Goal: Information Seeking & Learning: Compare options

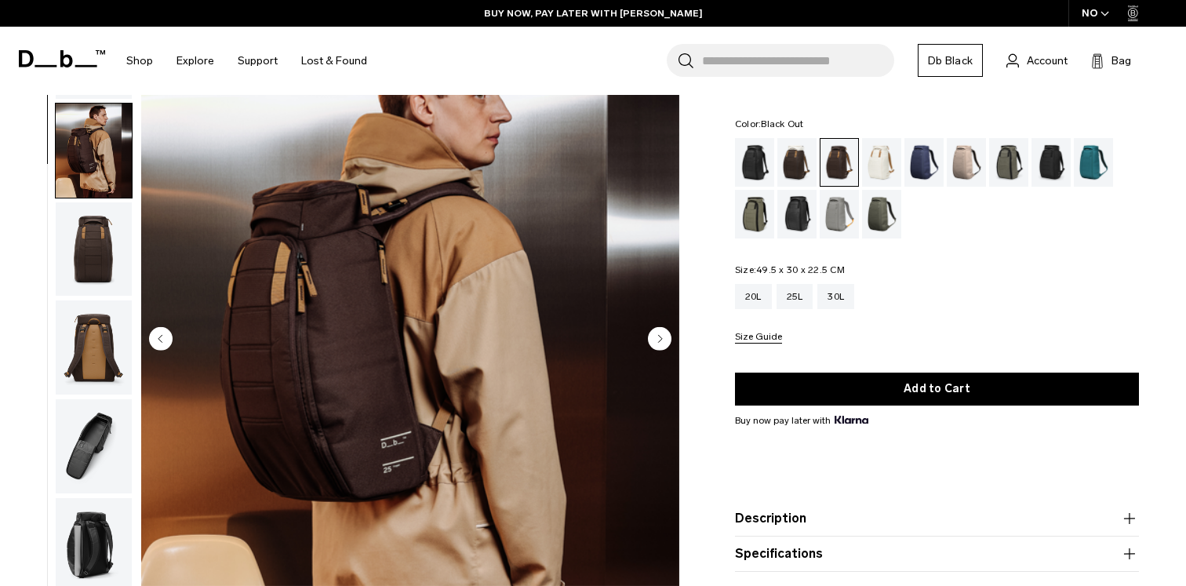
click at [749, 176] on div "Black Out" at bounding box center [755, 162] width 40 height 49
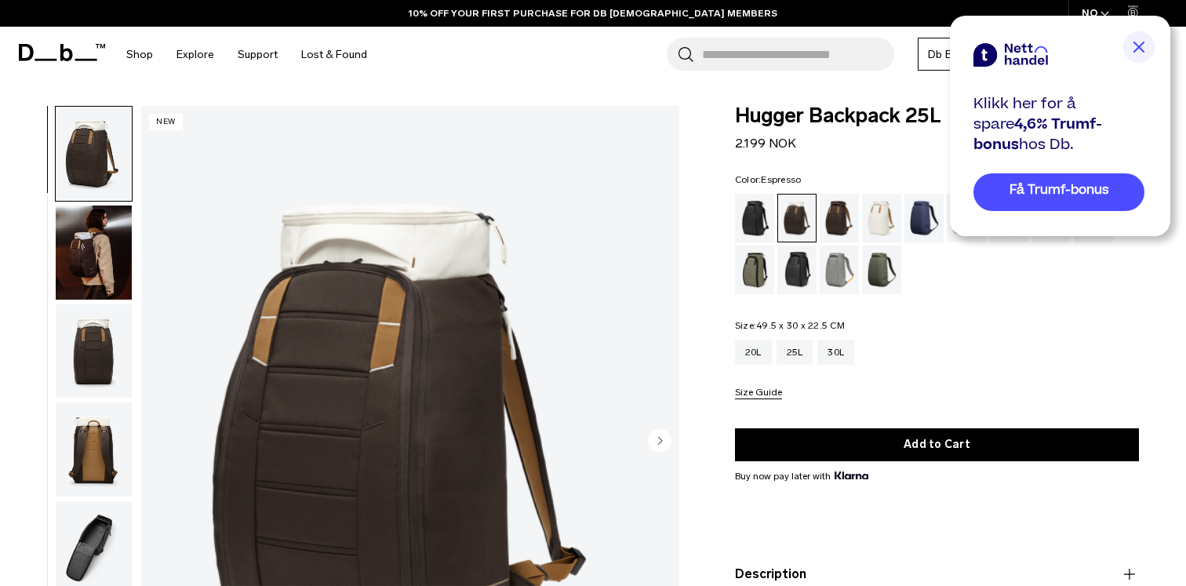
click at [843, 216] on div "Espresso" at bounding box center [839, 218] width 40 height 49
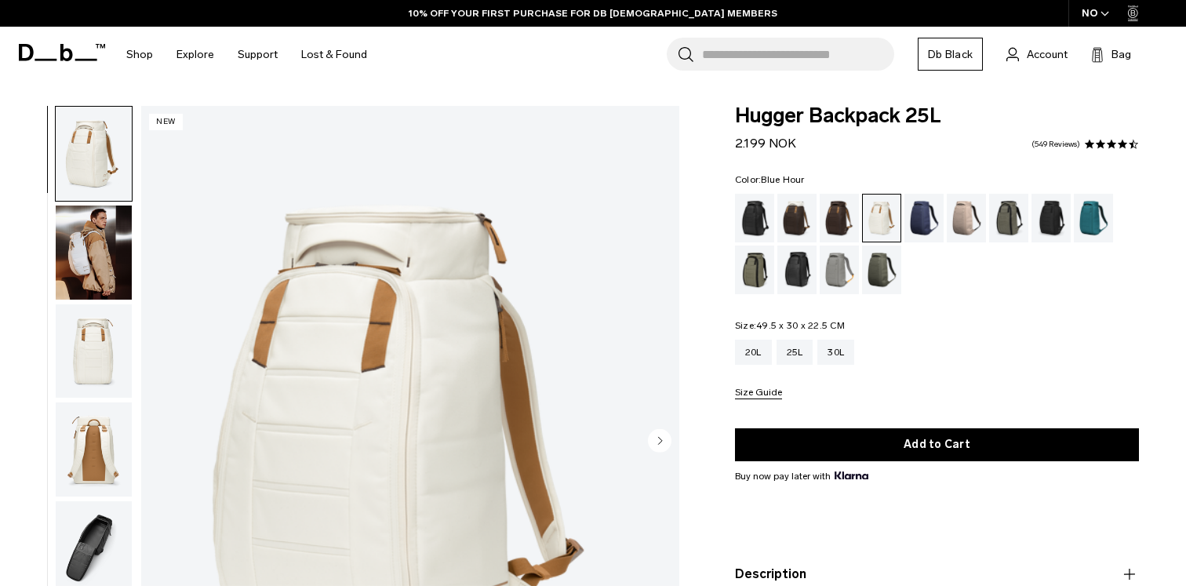
click at [924, 224] on div "Blue Hour" at bounding box center [924, 218] width 40 height 49
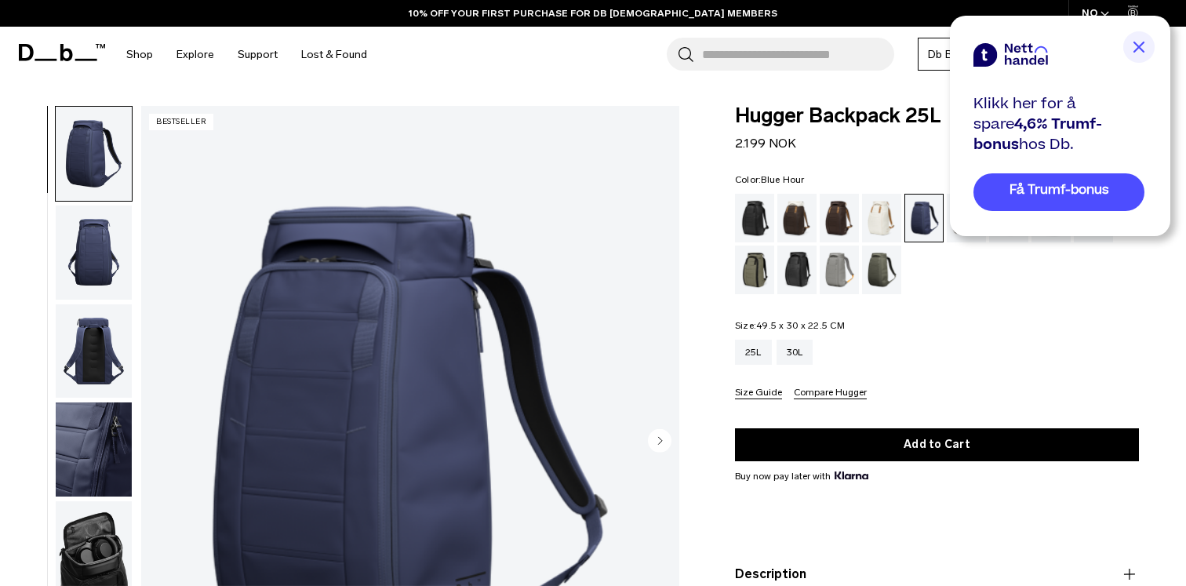
click at [1139, 41] on img at bounding box center [1138, 46] width 31 height 31
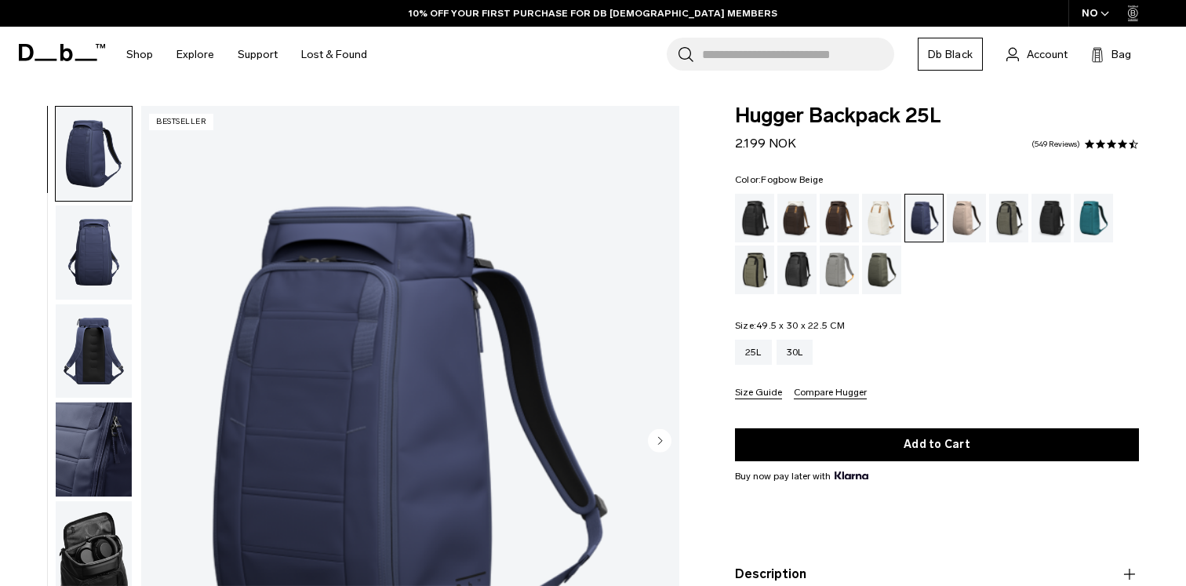
click at [971, 216] on div "Fogbow Beige" at bounding box center [966, 218] width 40 height 49
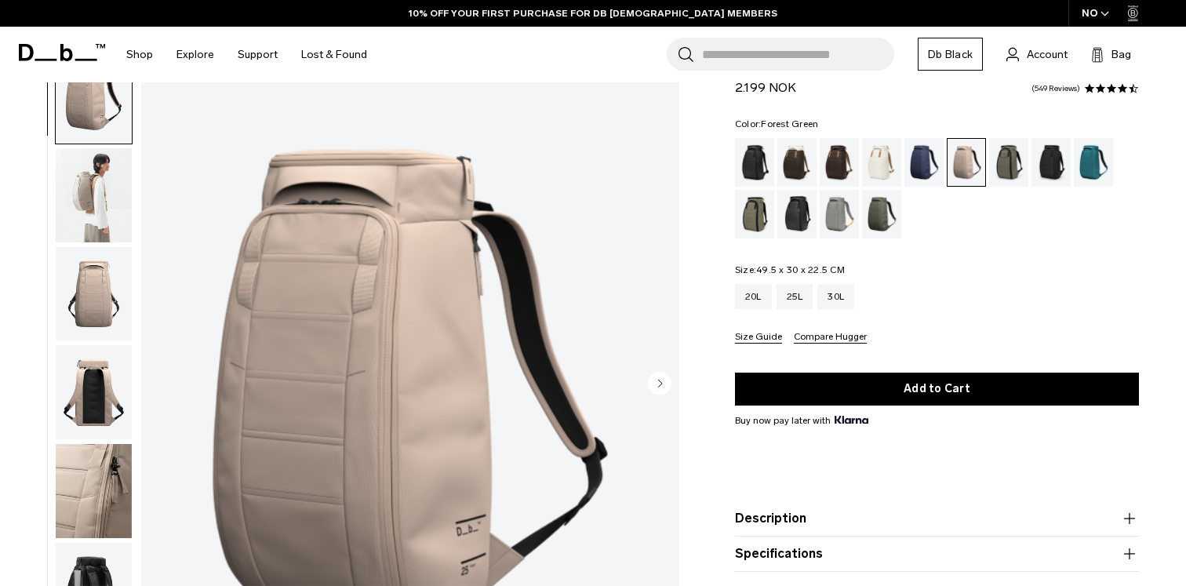
click at [1003, 161] on div "Forest Green" at bounding box center [1009, 162] width 40 height 49
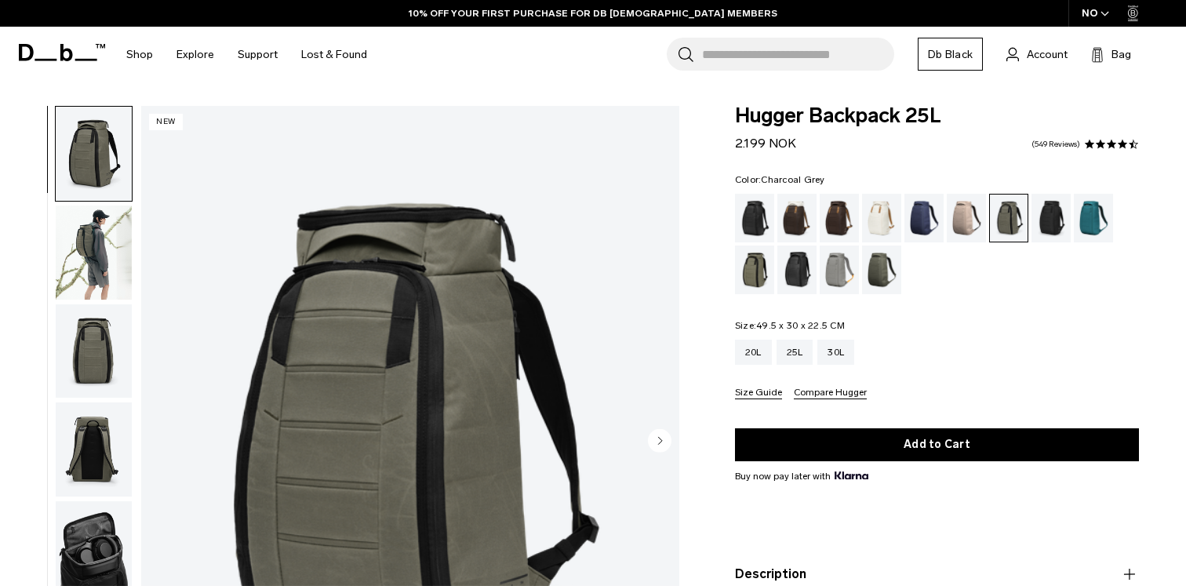
click at [1057, 212] on div "Charcoal Grey" at bounding box center [1051, 218] width 40 height 49
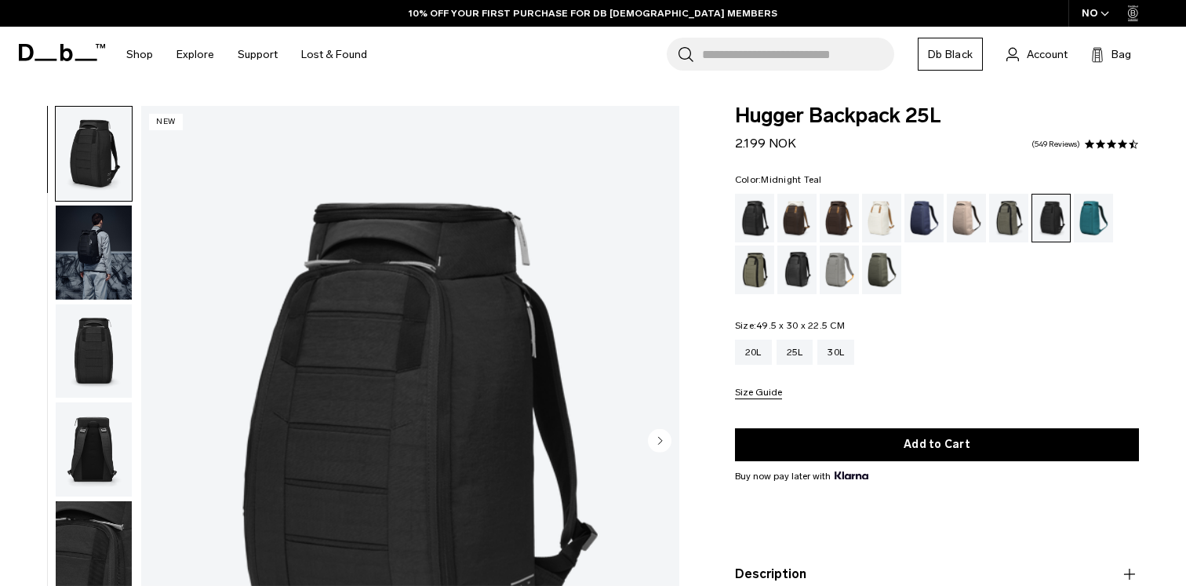
click at [1092, 216] on div "Midnight Teal" at bounding box center [1093, 218] width 40 height 49
click at [755, 260] on div "Mash Green" at bounding box center [755, 269] width 40 height 49
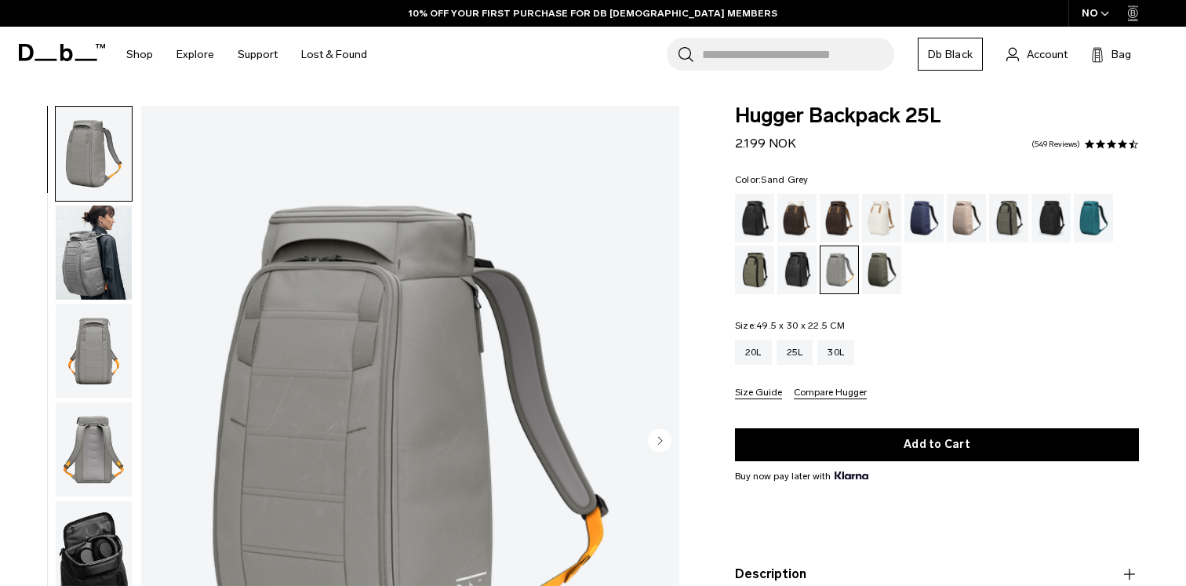
click at [884, 271] on div "Moss Green" at bounding box center [882, 269] width 40 height 49
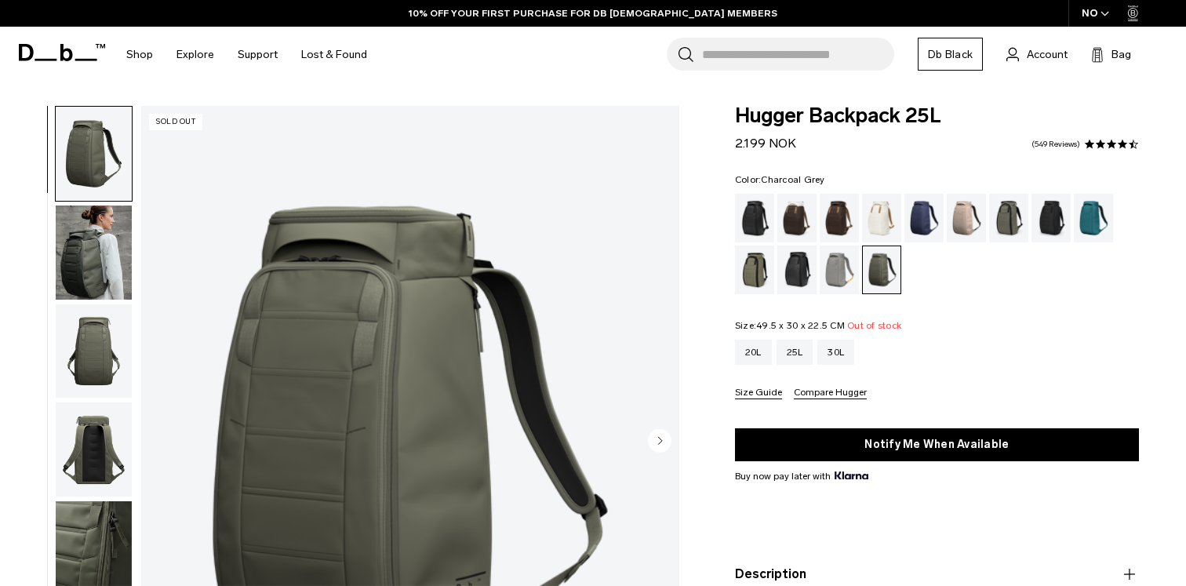
click at [1048, 220] on div "Charcoal Grey" at bounding box center [1051, 218] width 40 height 49
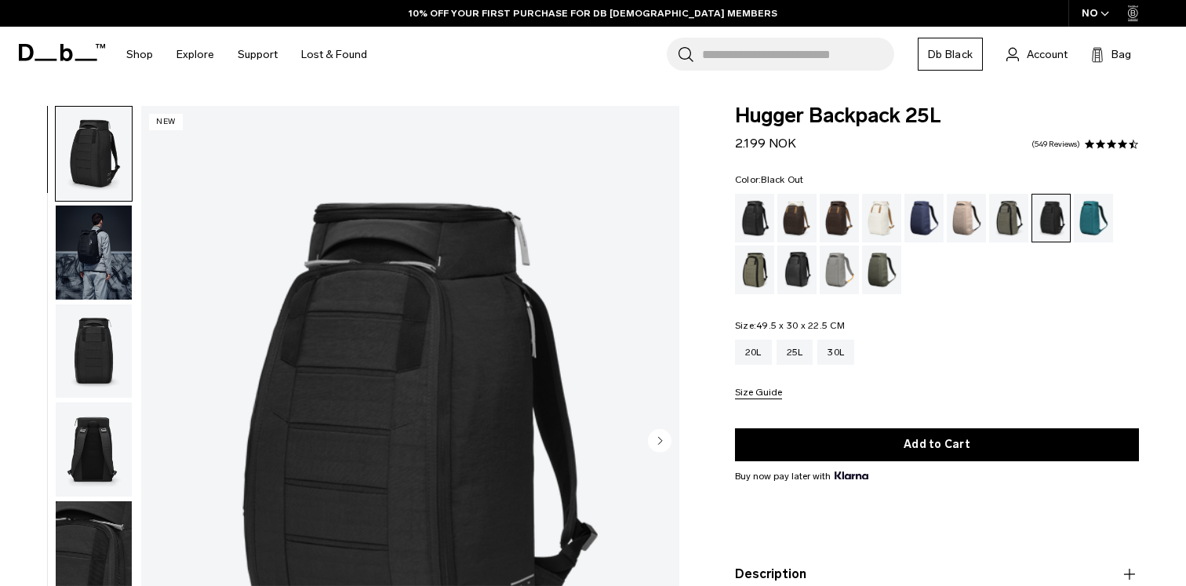
click at [747, 223] on div "Black Out" at bounding box center [755, 218] width 40 height 49
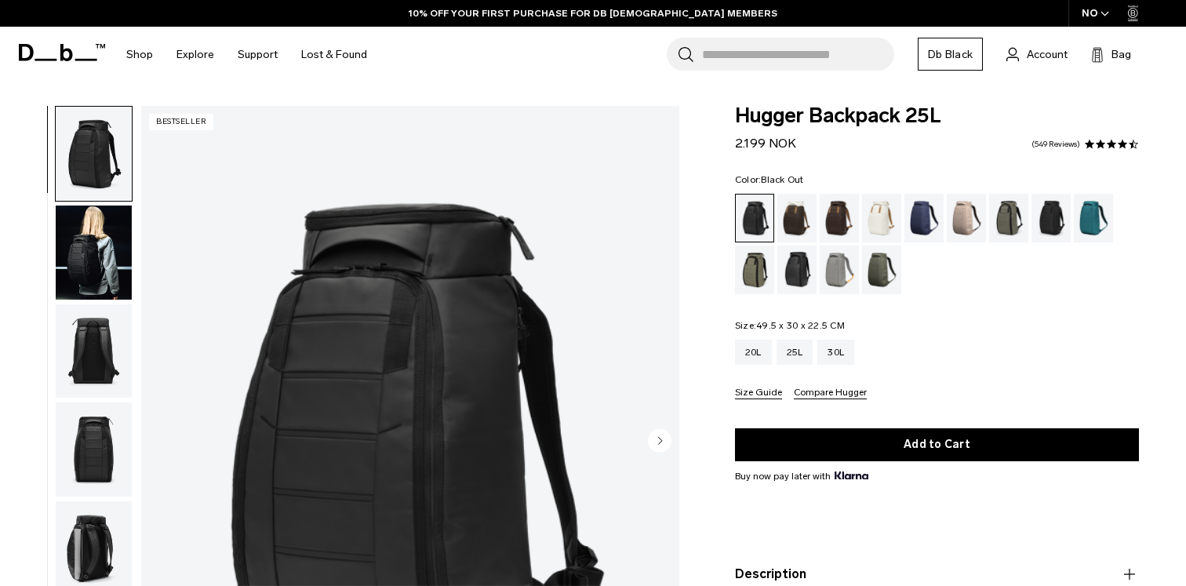
click at [91, 441] on img "button" at bounding box center [94, 449] width 76 height 94
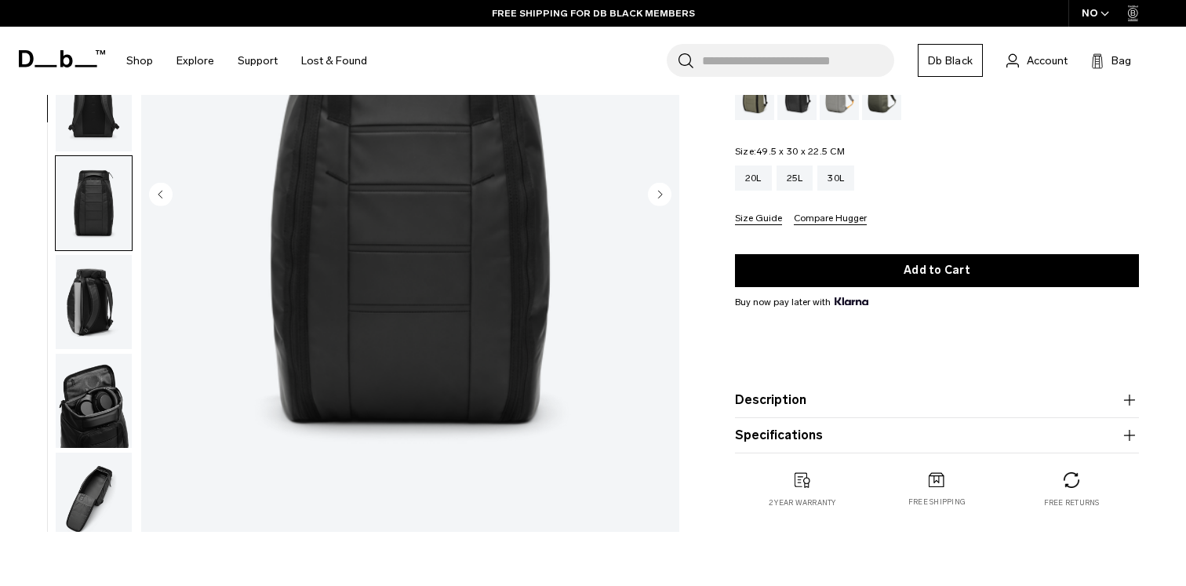
scroll to position [252, 0]
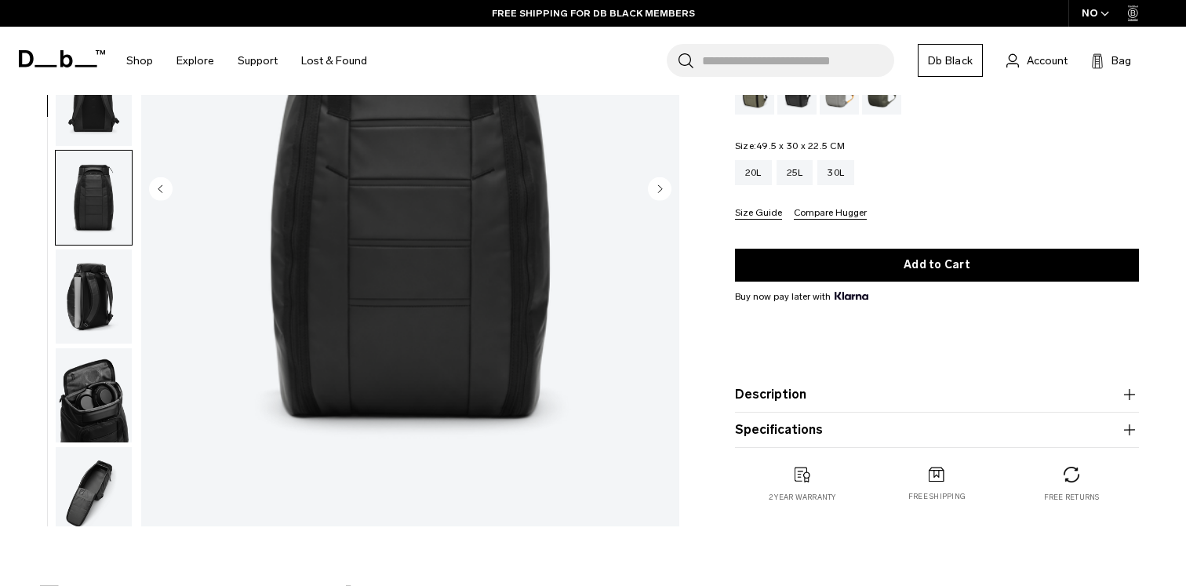
click at [779, 387] on button "Description" at bounding box center [937, 394] width 404 height 19
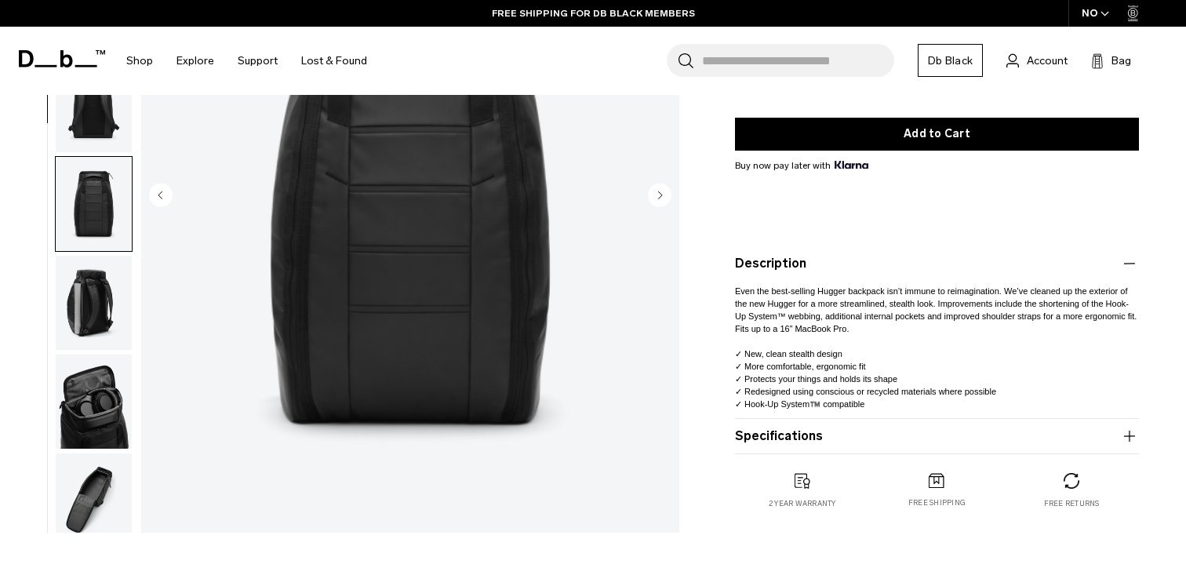
scroll to position [314, 0]
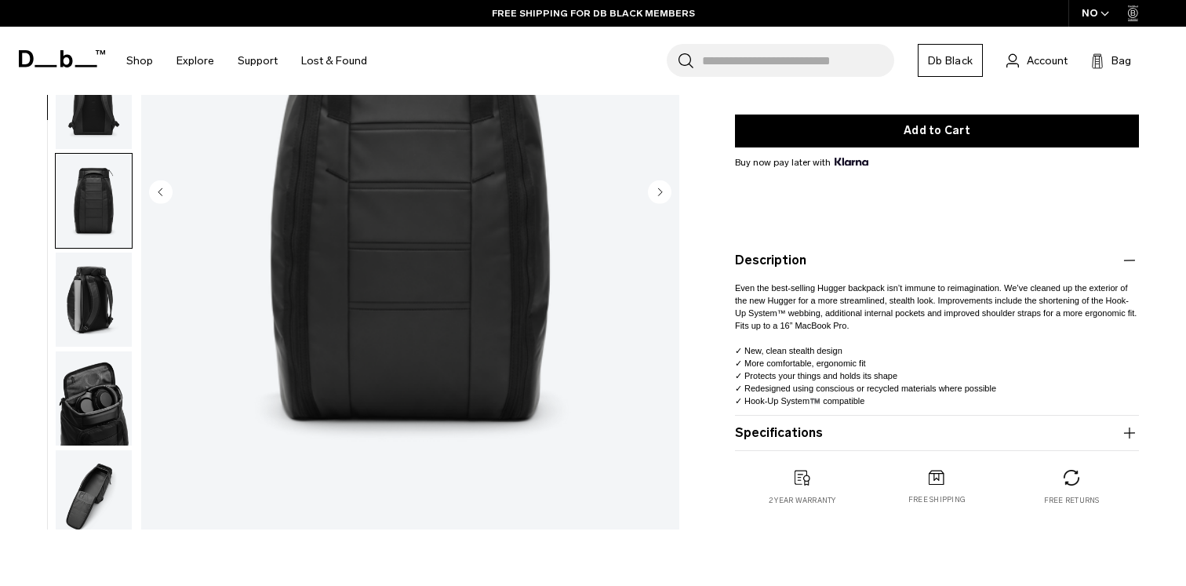
click at [772, 435] on button "Specifications" at bounding box center [937, 432] width 404 height 19
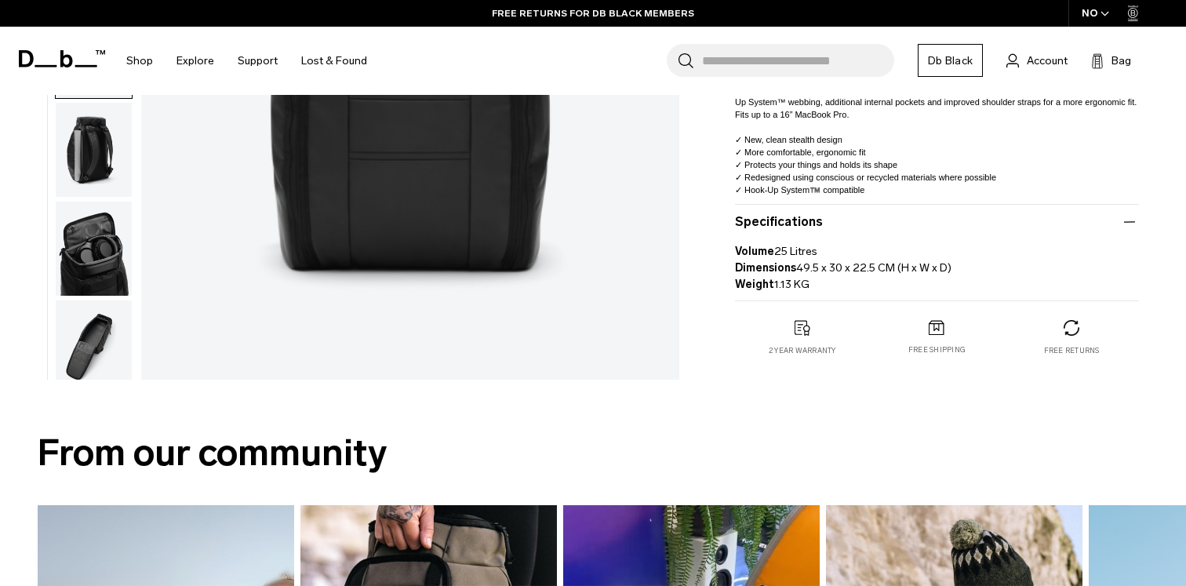
scroll to position [0, 0]
